Goal: Check status

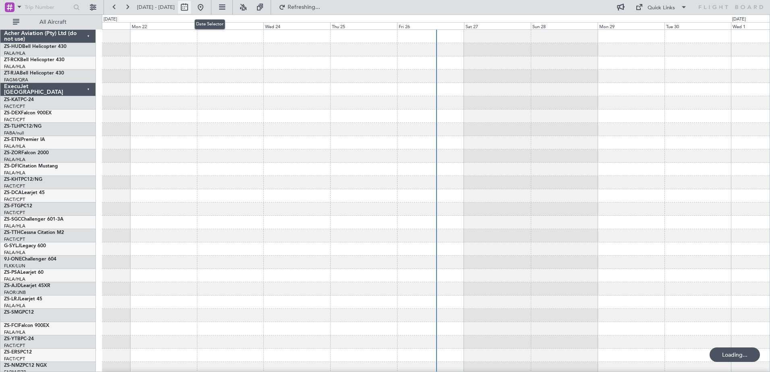
click at [191, 7] on button at bounding box center [184, 7] width 13 height 13
select select "9"
select select "2025"
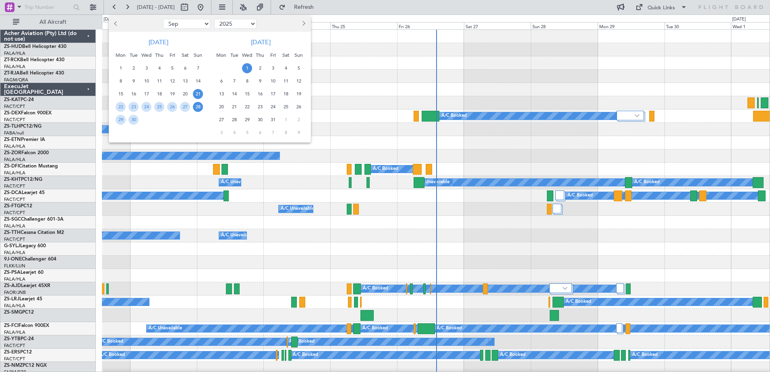
click at [198, 108] on span "28" at bounding box center [198, 107] width 10 height 10
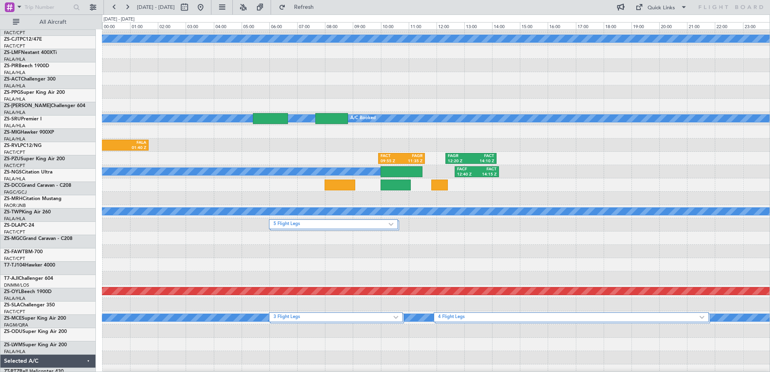
scroll to position [403, 0]
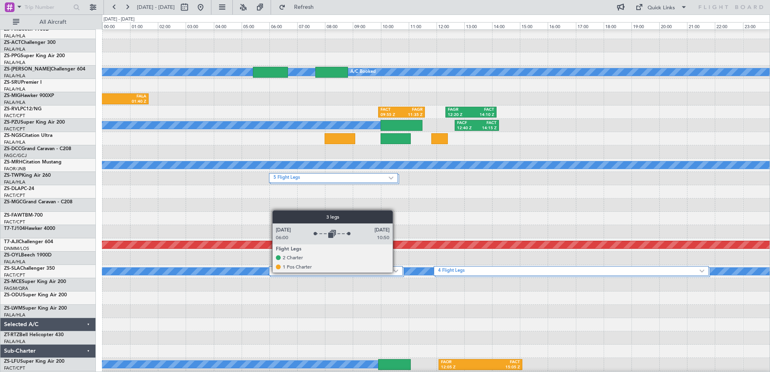
click at [396, 272] on img at bounding box center [396, 270] width 5 height 3
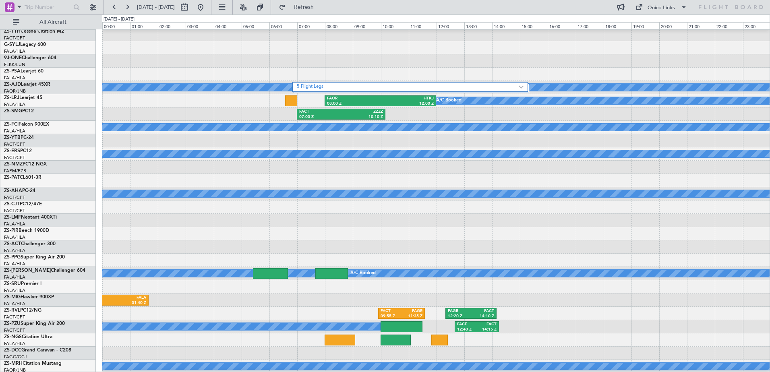
scroll to position [0, 0]
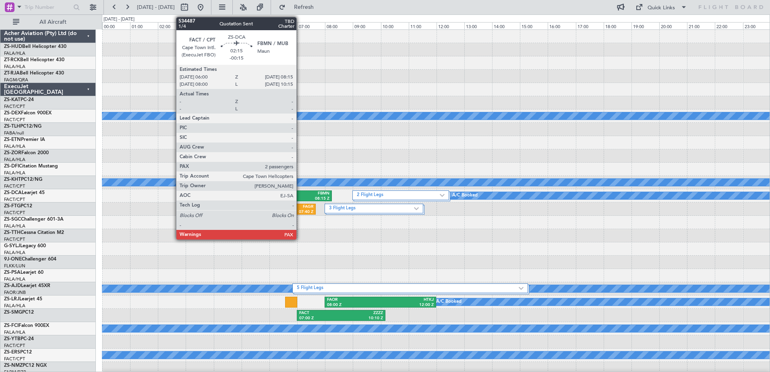
click at [301, 193] on div "FBMN" at bounding box center [315, 194] width 29 height 6
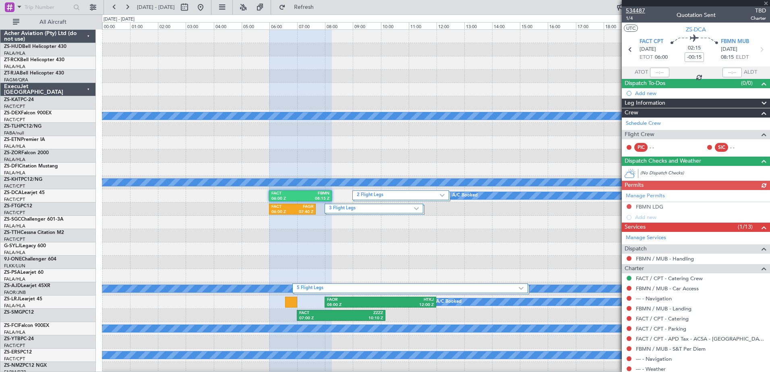
click at [626, 12] on span "534487" at bounding box center [635, 10] width 19 height 8
